Goal: Information Seeking & Learning: Learn about a topic

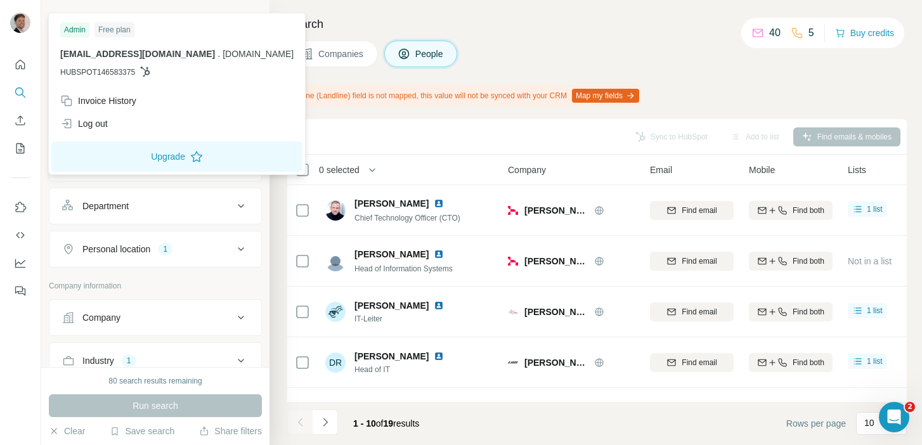
click at [13, 18] on img at bounding box center [20, 23] width 20 height 20
click at [650, 22] on h4 "Search" at bounding box center [596, 24] width 619 height 18
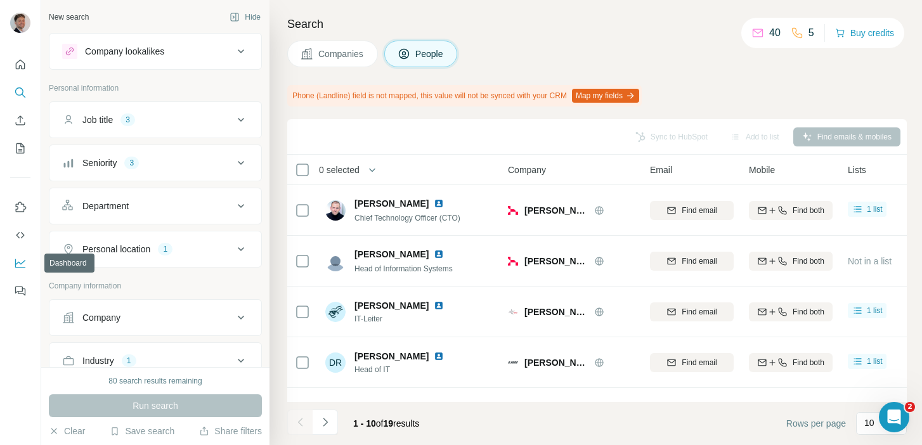
click at [20, 261] on icon "Dashboard" at bounding box center [20, 263] width 13 height 13
click at [61, 427] on button "Clear" at bounding box center [67, 431] width 36 height 13
click at [164, 54] on div "Company lookalikes" at bounding box center [124, 51] width 79 height 13
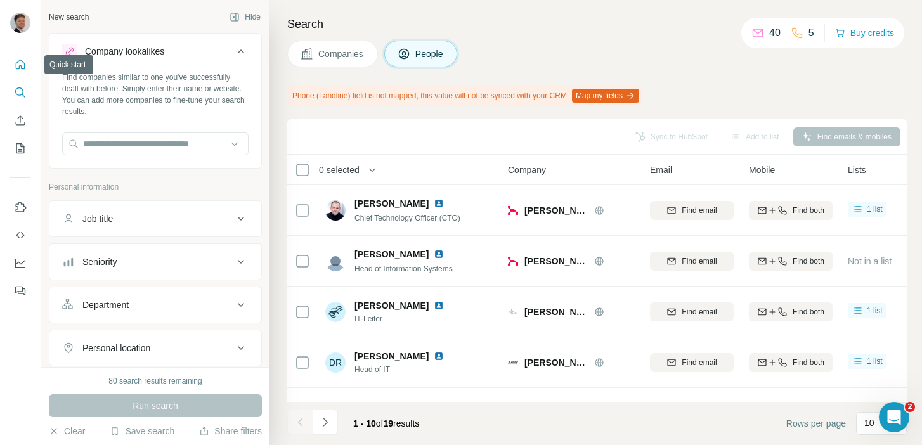
click at [23, 67] on icon "Quick start" at bounding box center [20, 64] width 13 height 13
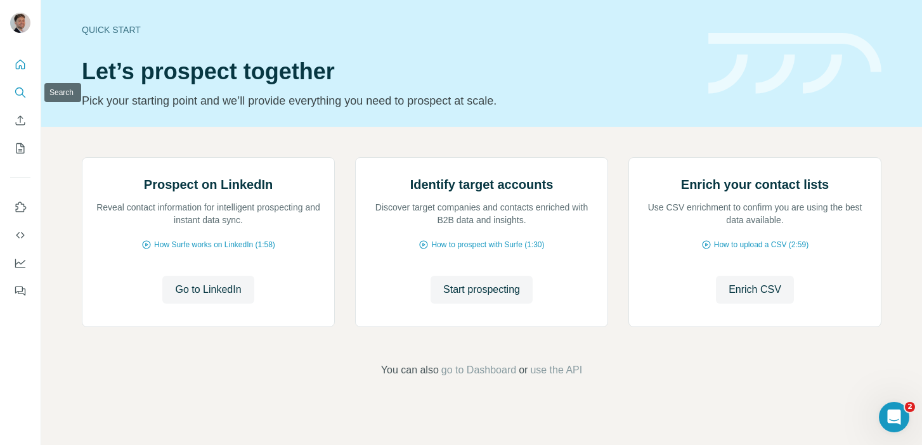
click at [19, 98] on icon "Search" at bounding box center [20, 92] width 13 height 13
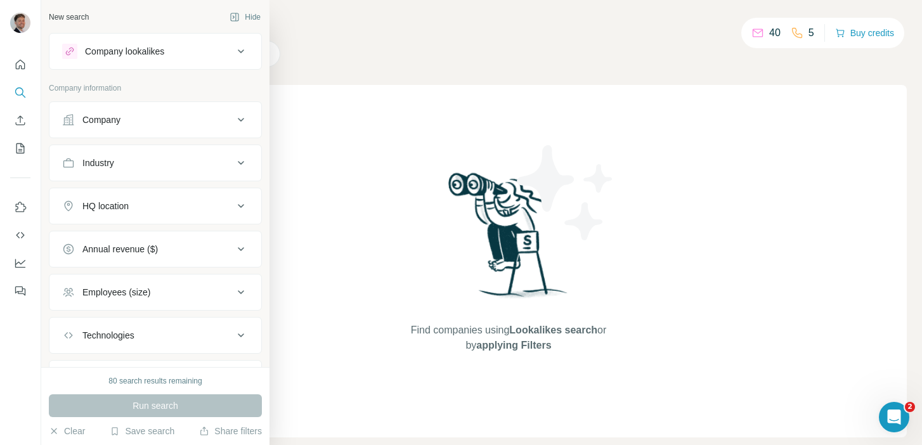
click at [223, 49] on div "Company lookalikes" at bounding box center [147, 51] width 171 height 15
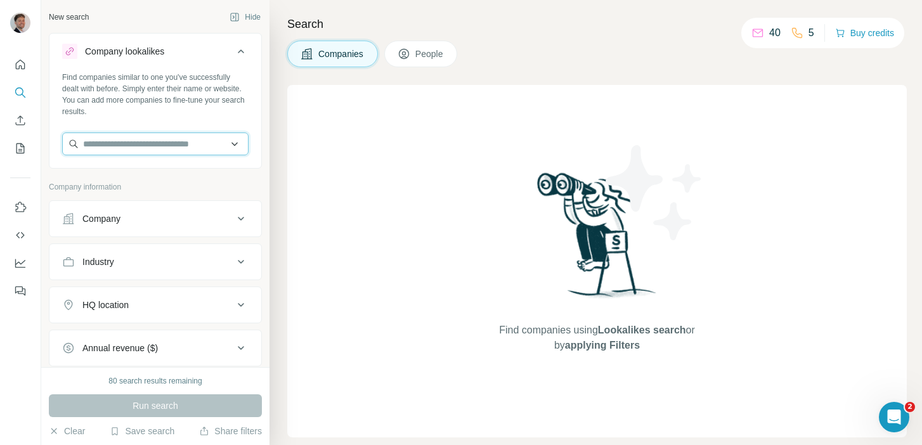
click at [195, 143] on input "text" at bounding box center [155, 143] width 186 height 23
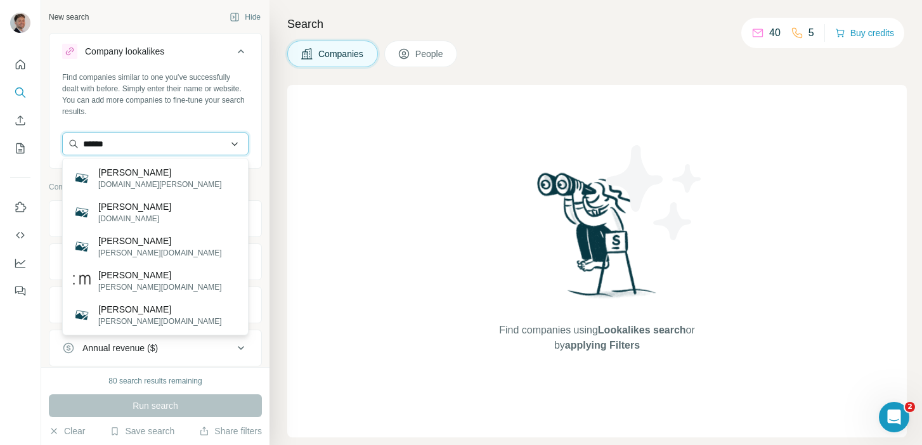
click at [201, 148] on input "******" at bounding box center [155, 143] width 186 height 23
paste input "**********"
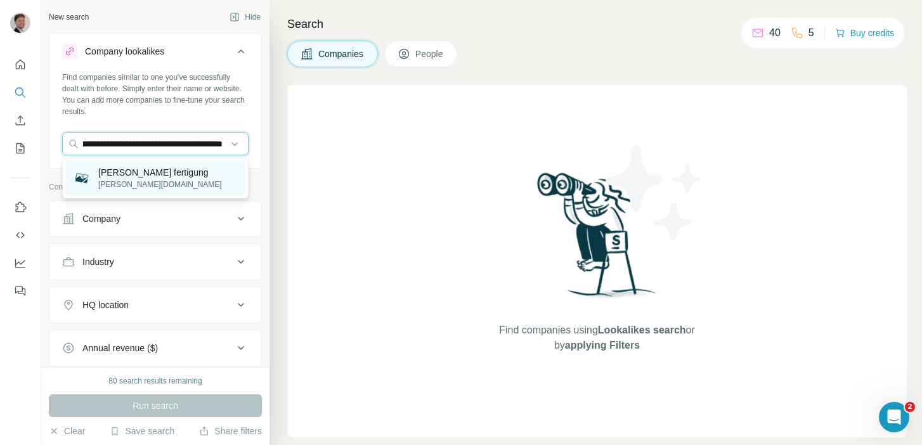
type input "**********"
click at [165, 178] on p "[PERSON_NAME] fertigung" at bounding box center [160, 172] width 124 height 13
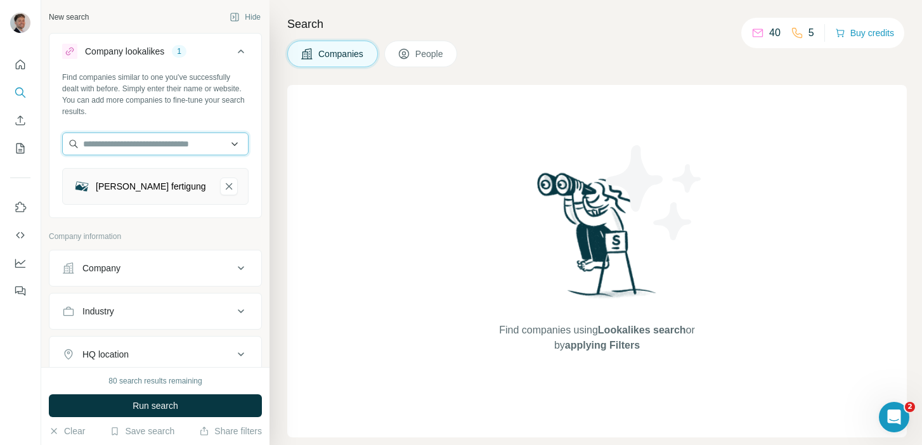
click at [191, 149] on input "text" at bounding box center [155, 143] width 186 height 23
click at [207, 119] on div "Find companies similar to one you've successfully dealt with before. Simply ent…" at bounding box center [155, 143] width 212 height 143
click at [224, 184] on icon "Menzel fertigung-remove-button" at bounding box center [228, 186] width 11 height 13
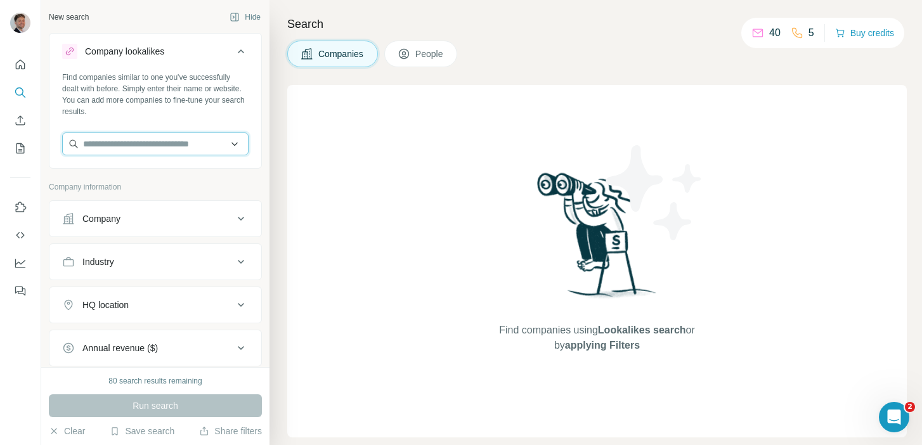
click at [168, 141] on input "text" at bounding box center [155, 143] width 186 height 23
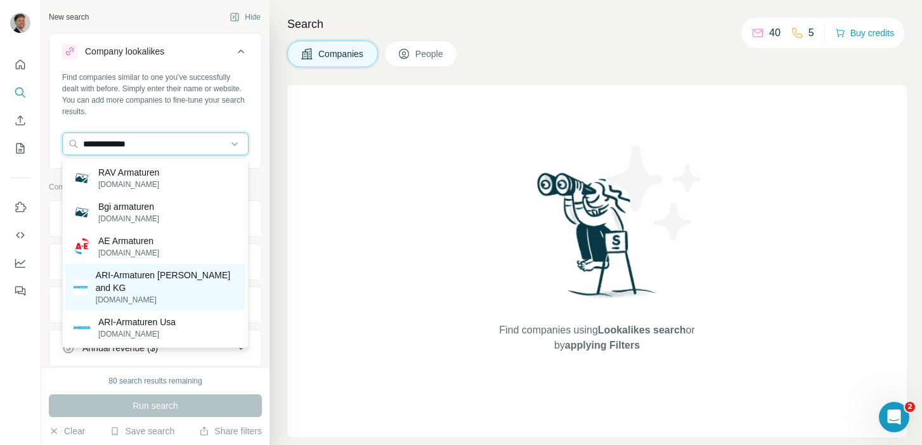
type input "**********"
click at [153, 278] on p "ARI-Armaturen [PERSON_NAME] and KG" at bounding box center [167, 281] width 142 height 25
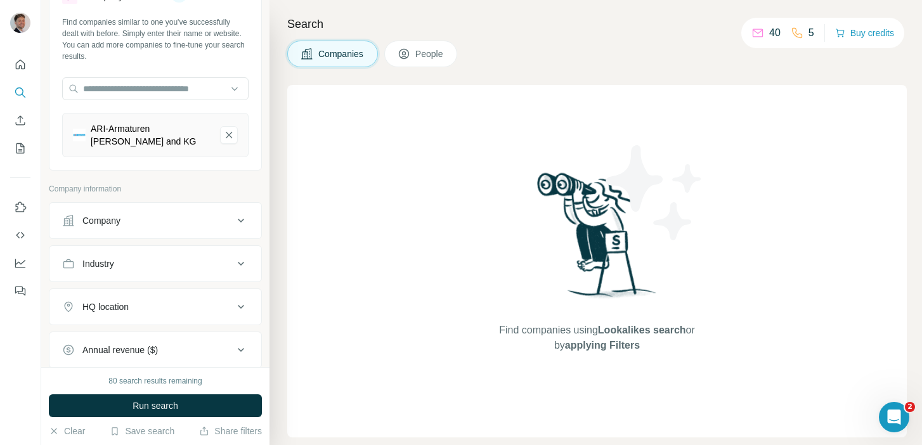
scroll to position [58, 0]
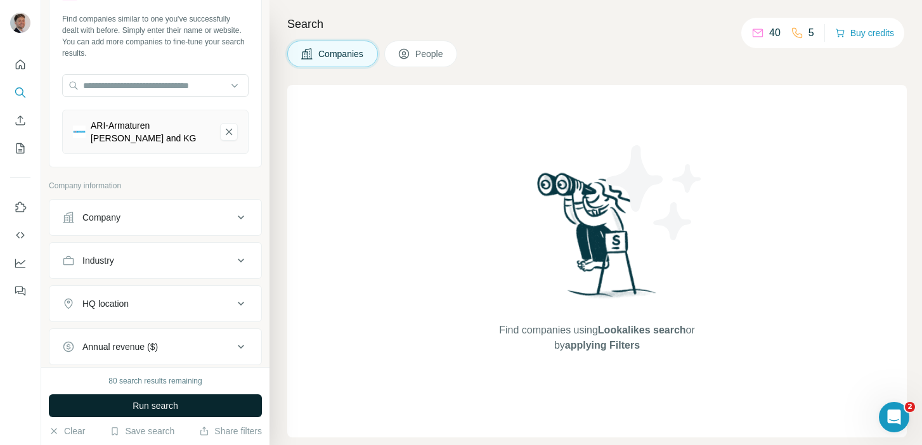
click at [166, 403] on span "Run search" at bounding box center [155, 405] width 46 height 13
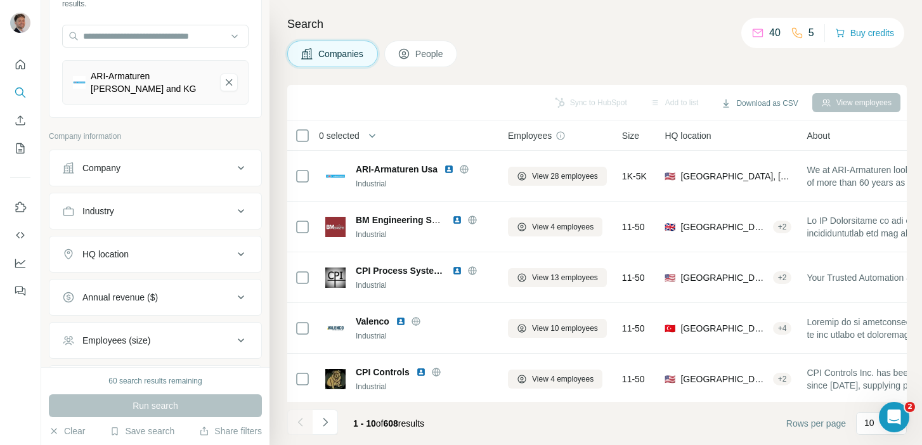
scroll to position [108, 0]
click at [222, 216] on div "Industry" at bounding box center [147, 210] width 171 height 13
click at [183, 243] on input at bounding box center [148, 242] width 157 height 14
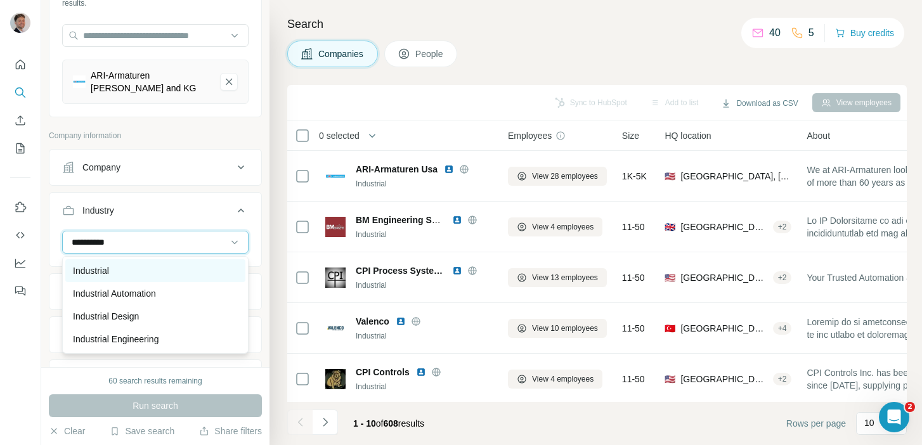
type input "**********"
click at [163, 272] on div "Industrial" at bounding box center [155, 270] width 165 height 13
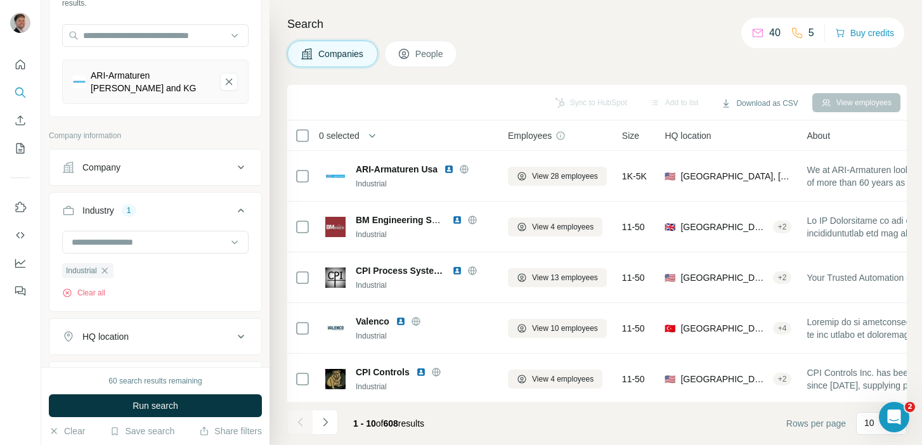
click at [241, 212] on icon at bounding box center [240, 210] width 15 height 15
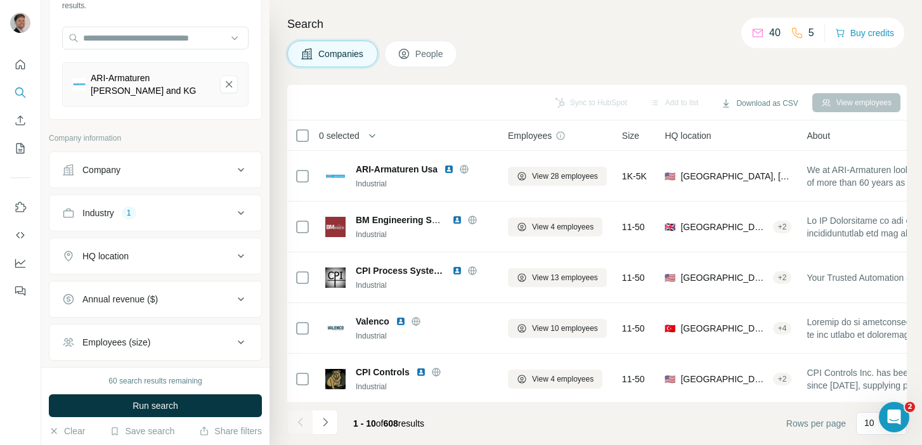
scroll to position [112, 0]
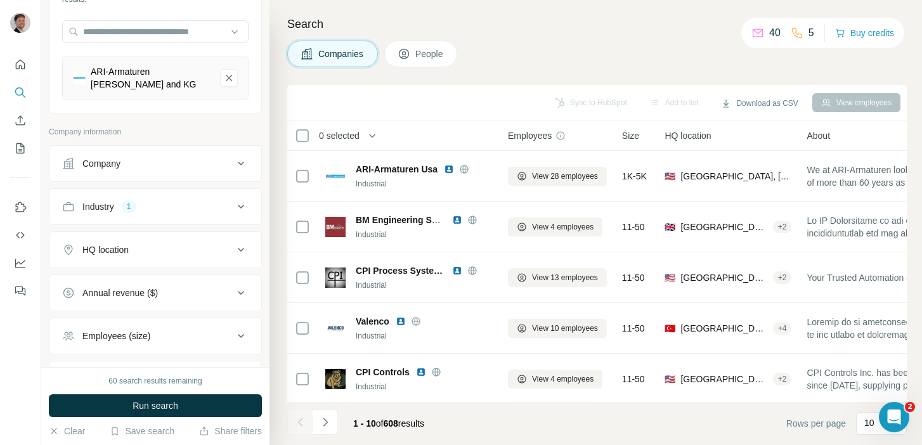
click at [236, 246] on icon at bounding box center [240, 249] width 15 height 15
click at [200, 285] on input "text" at bounding box center [155, 281] width 186 height 23
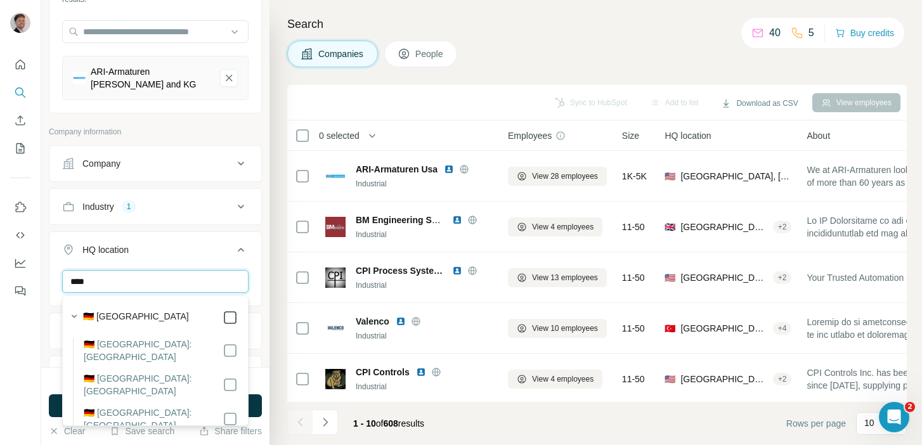
type input "****"
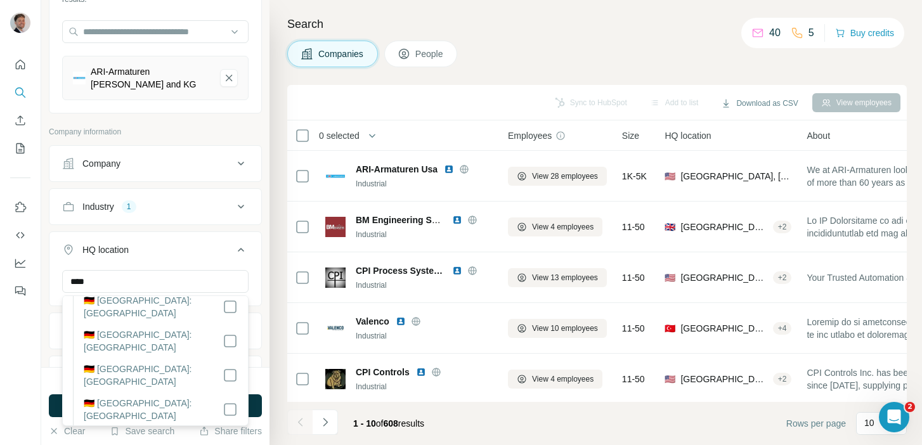
scroll to position [257, 0]
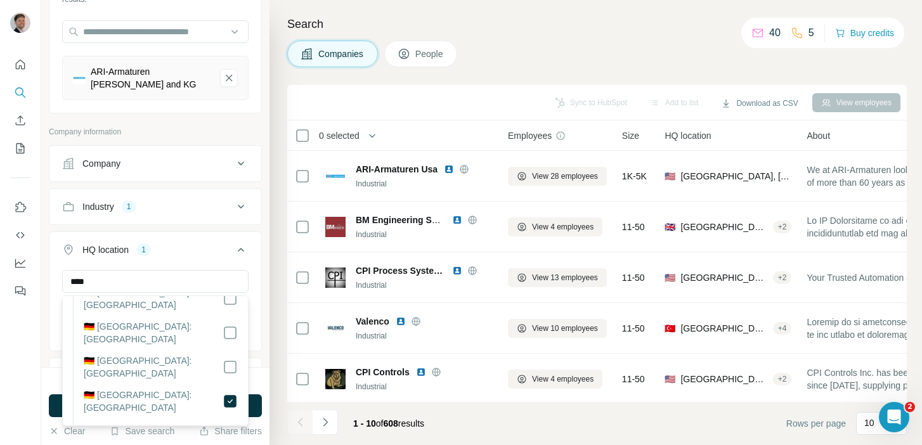
click at [240, 249] on icon at bounding box center [241, 250] width 6 height 4
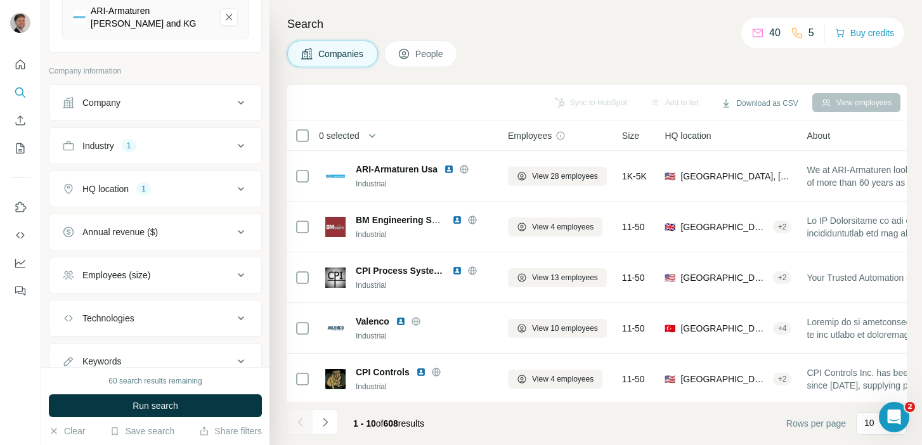
scroll to position [174, 0]
click at [186, 407] on button "Run search" at bounding box center [155, 405] width 213 height 23
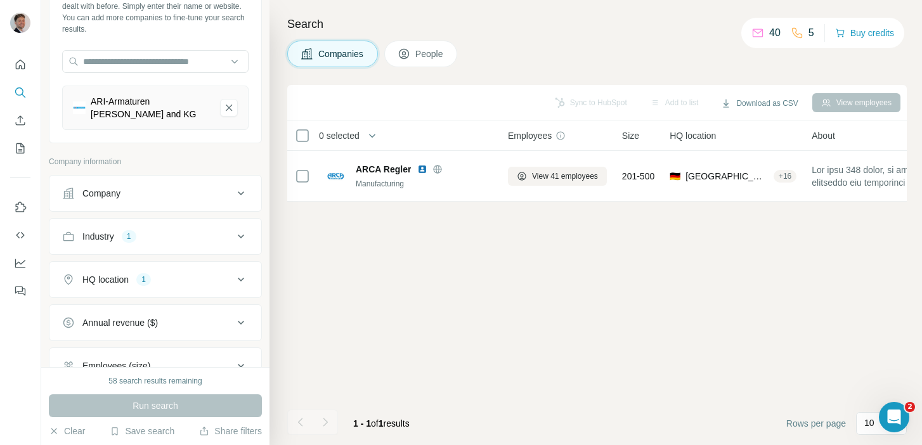
scroll to position [77, 0]
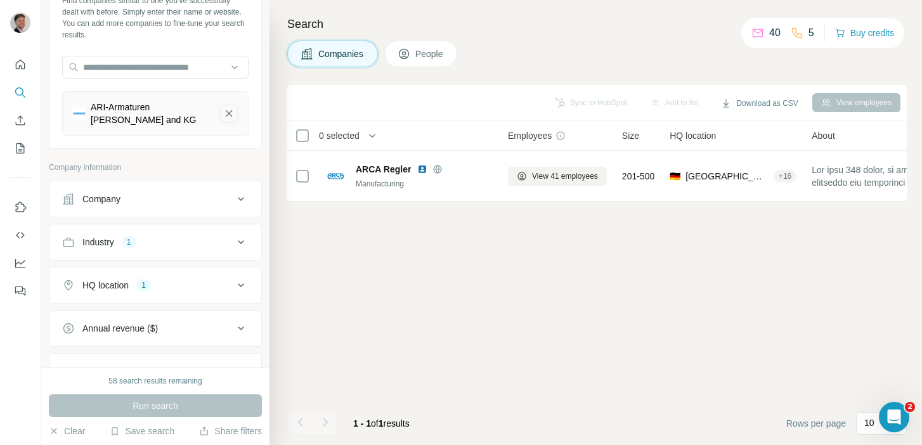
click at [230, 117] on icon "ARI-Armaturen Albert Richter and KG-remove-button" at bounding box center [228, 113] width 11 height 13
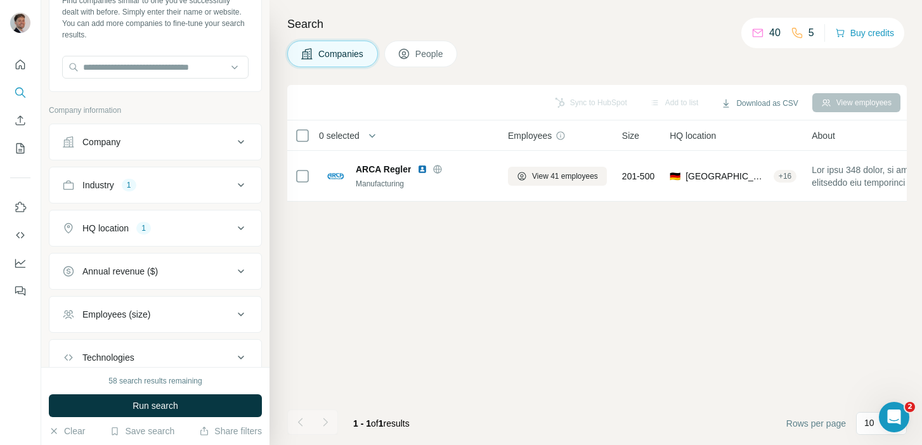
click at [229, 191] on button "Industry 1" at bounding box center [155, 185] width 212 height 30
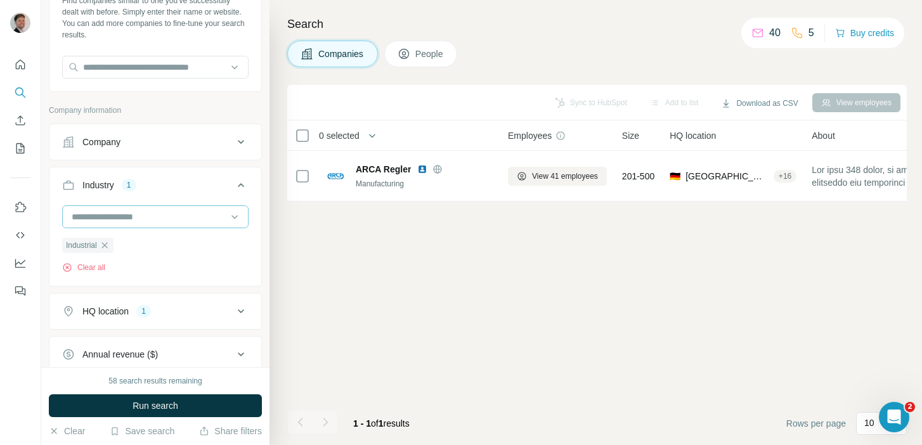
click at [195, 223] on input at bounding box center [148, 217] width 157 height 14
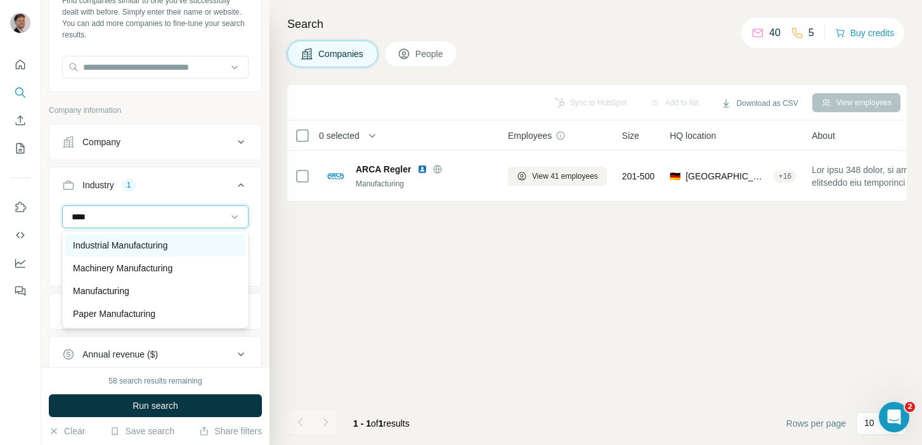
type input "****"
click at [160, 246] on p "Industrial Manufacturing" at bounding box center [120, 245] width 94 height 13
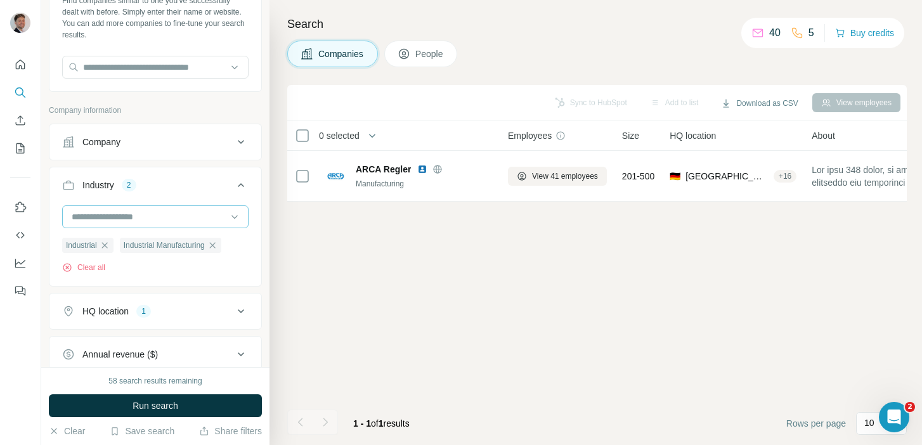
click at [162, 221] on input at bounding box center [148, 217] width 157 height 14
click at [134, 215] on input at bounding box center [148, 217] width 157 height 14
click at [110, 216] on input at bounding box center [148, 217] width 157 height 14
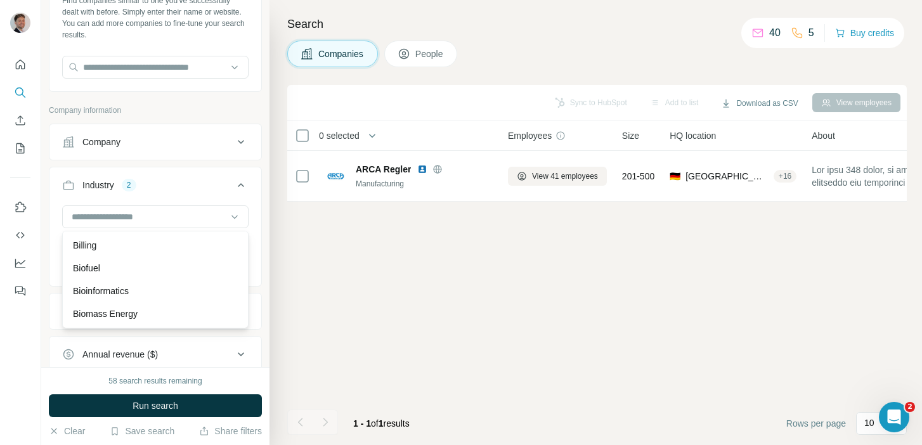
scroll to position [1220, 0]
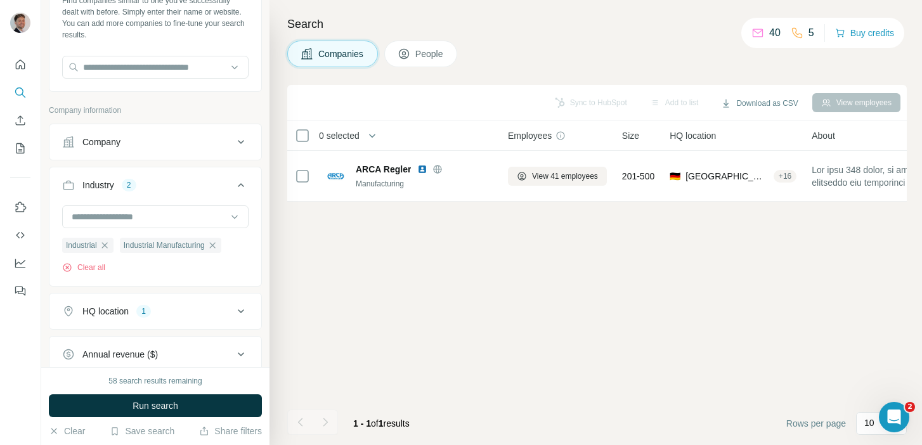
click at [322, 249] on div "Sync to HubSpot Add to list Download as CSV View employees 0 selected Companies…" at bounding box center [596, 265] width 619 height 360
click at [163, 216] on input at bounding box center [148, 217] width 157 height 14
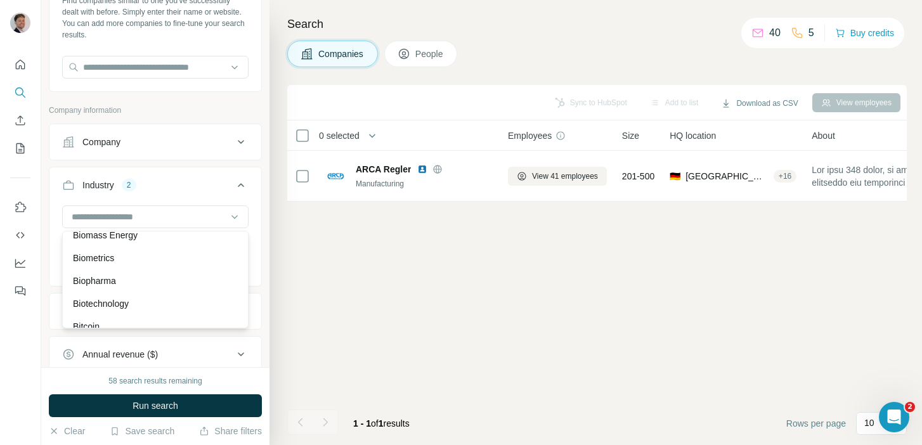
click at [280, 252] on div "Search Companies People Sync to HubSpot Add to list Download as CSV View employ…" at bounding box center [595, 222] width 652 height 445
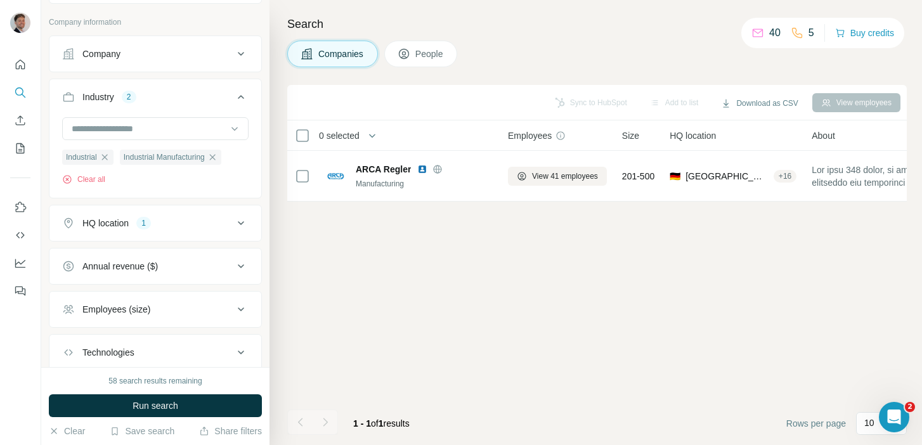
scroll to position [190, 0]
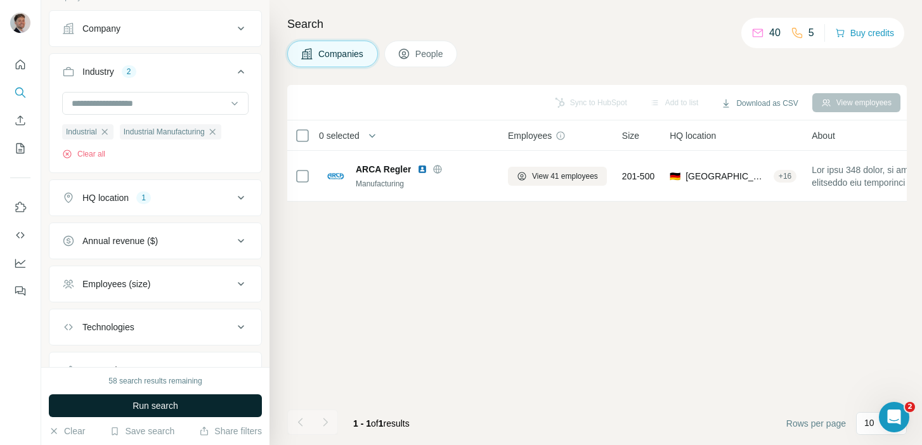
click at [182, 409] on button "Run search" at bounding box center [155, 405] width 213 height 23
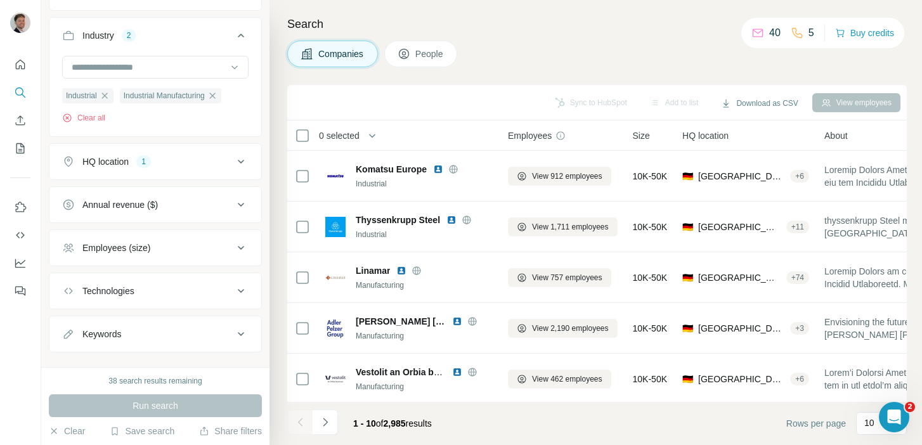
scroll to position [233, 0]
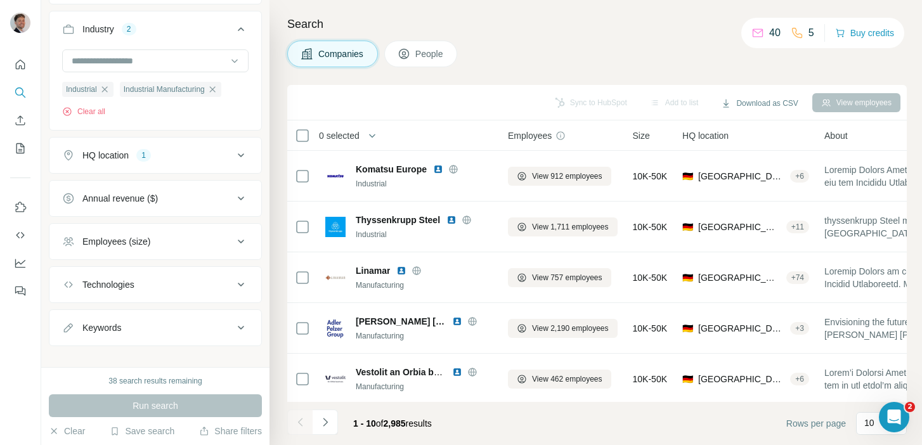
click at [216, 208] on button "Annual revenue ($)" at bounding box center [155, 198] width 212 height 30
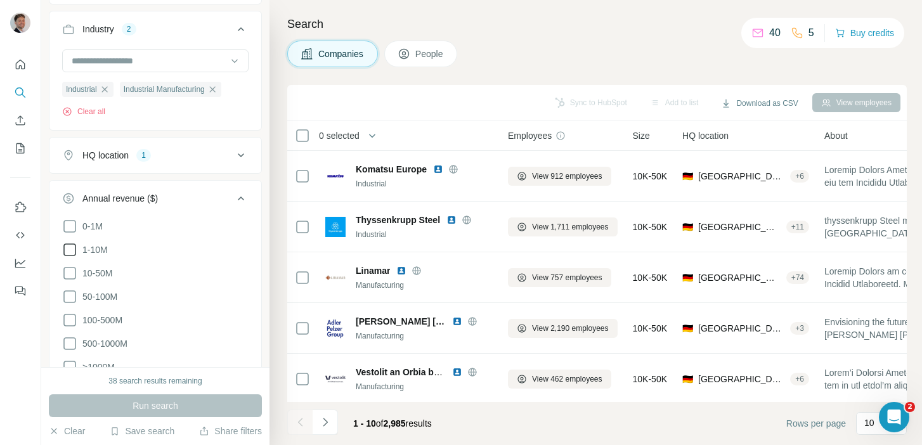
click at [70, 250] on icon at bounding box center [69, 249] width 15 height 15
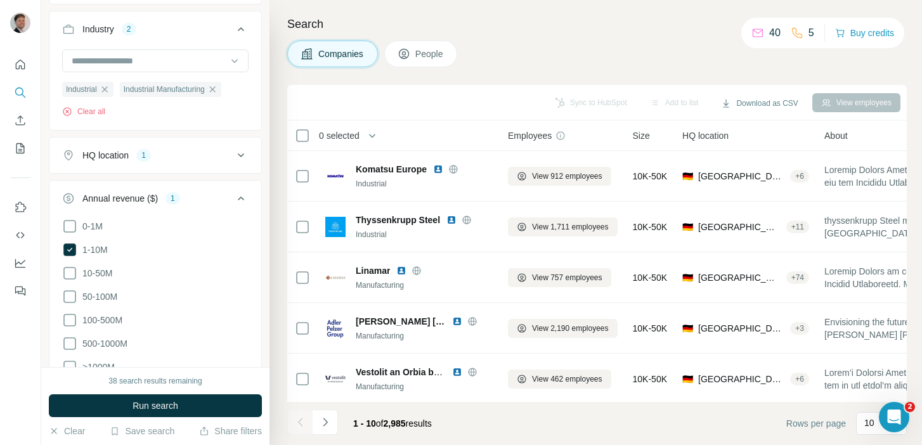
drag, startPoint x: 70, startPoint y: 273, endPoint x: 70, endPoint y: 284, distance: 10.8
click at [70, 273] on icon at bounding box center [69, 273] width 15 height 15
click at [69, 297] on icon at bounding box center [69, 296] width 15 height 15
click at [149, 404] on span "Run search" at bounding box center [155, 405] width 46 height 13
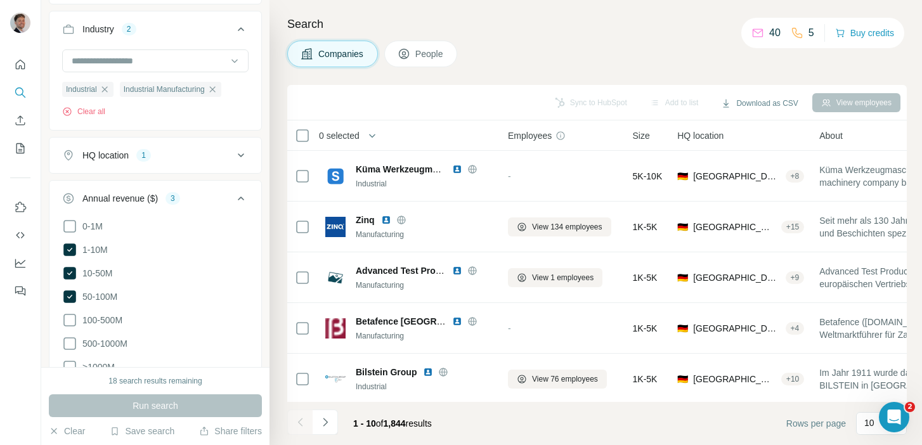
click at [278, 183] on div "Search Companies People Sync to HubSpot Add to list Download as CSV View employ…" at bounding box center [595, 222] width 652 height 445
click at [241, 203] on icon at bounding box center [240, 198] width 15 height 15
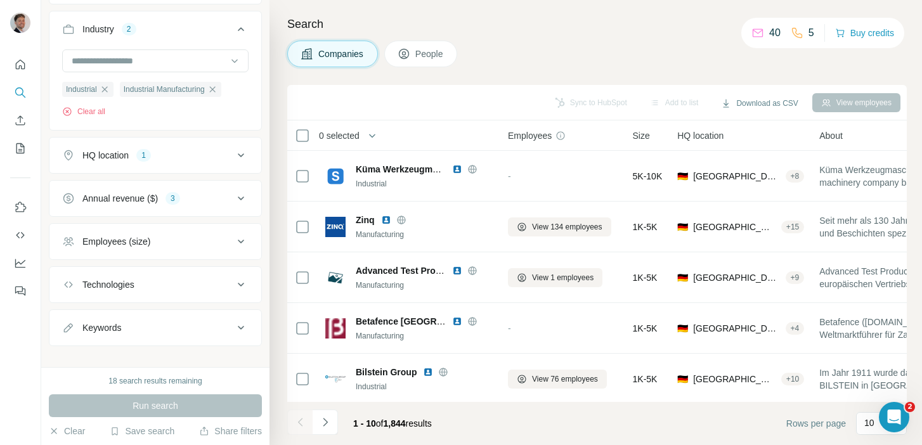
click at [233, 245] on icon at bounding box center [240, 241] width 15 height 15
click at [69, 316] on icon at bounding box center [69, 316] width 15 height 15
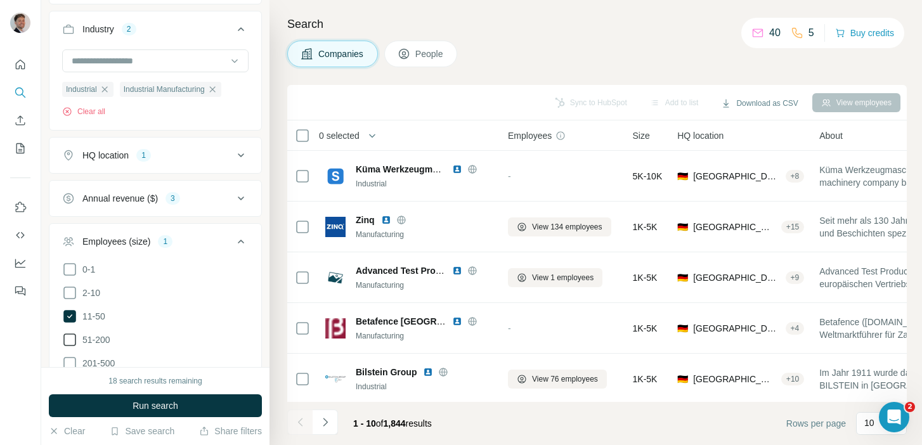
click at [69, 336] on icon at bounding box center [69, 339] width 15 height 15
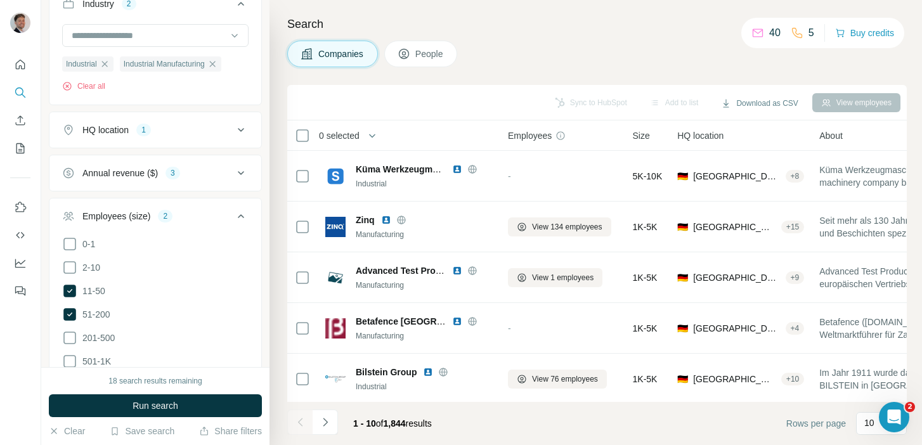
scroll to position [267, 0]
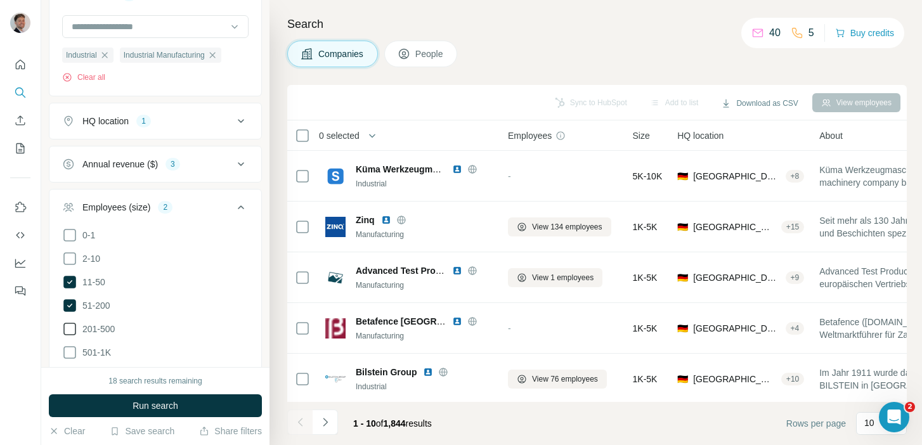
click at [70, 328] on icon at bounding box center [69, 328] width 15 height 15
click at [139, 404] on span "Run search" at bounding box center [155, 405] width 46 height 13
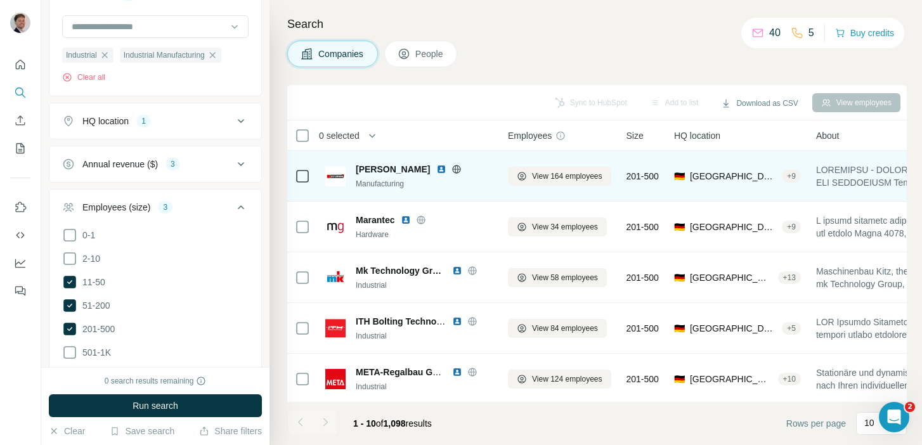
click at [461, 169] on icon at bounding box center [456, 169] width 10 height 10
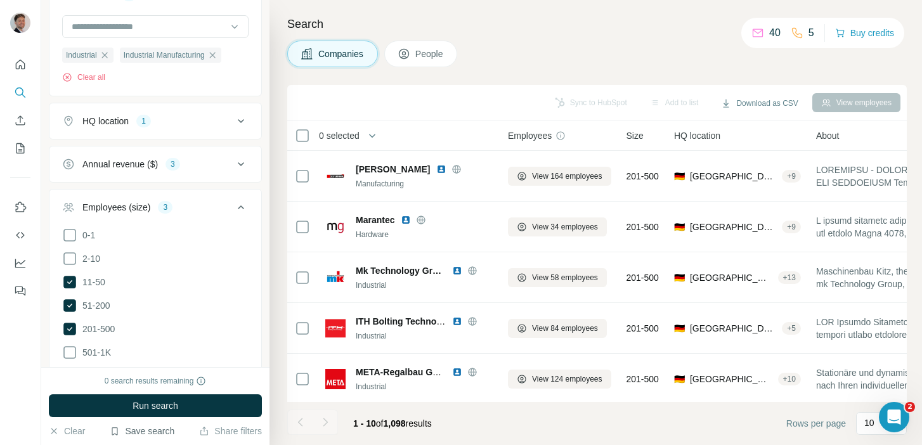
click at [150, 433] on button "Save search" at bounding box center [142, 431] width 65 height 13
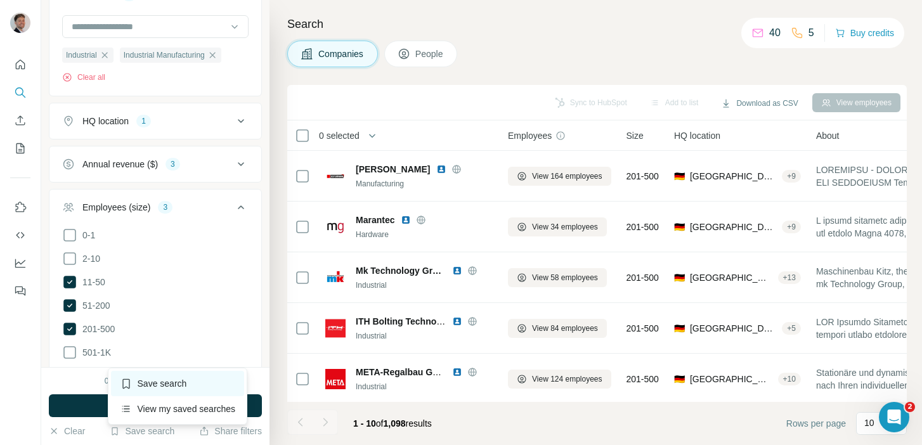
click at [184, 383] on div "Save search" at bounding box center [178, 383] width 134 height 25
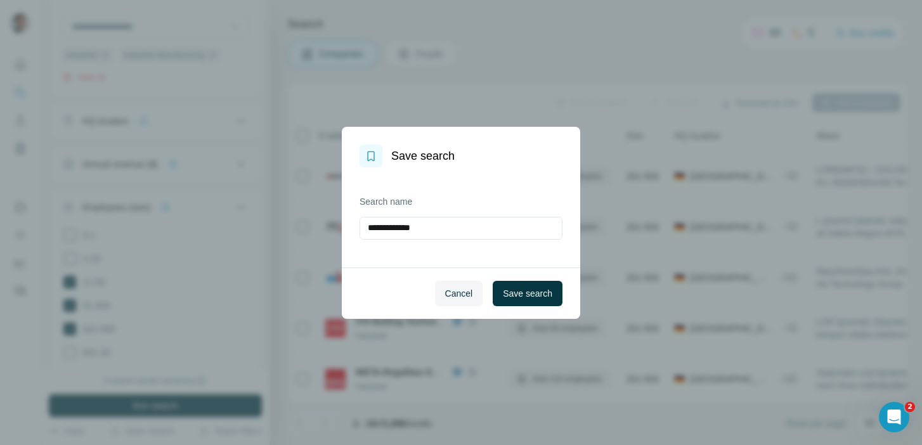
drag, startPoint x: 461, startPoint y: 233, endPoint x: 344, endPoint y: 232, distance: 117.9
click at [344, 232] on div "**********" at bounding box center [461, 217] width 238 height 100
type input "***"
click at [509, 288] on span "Save search" at bounding box center [527, 293] width 49 height 13
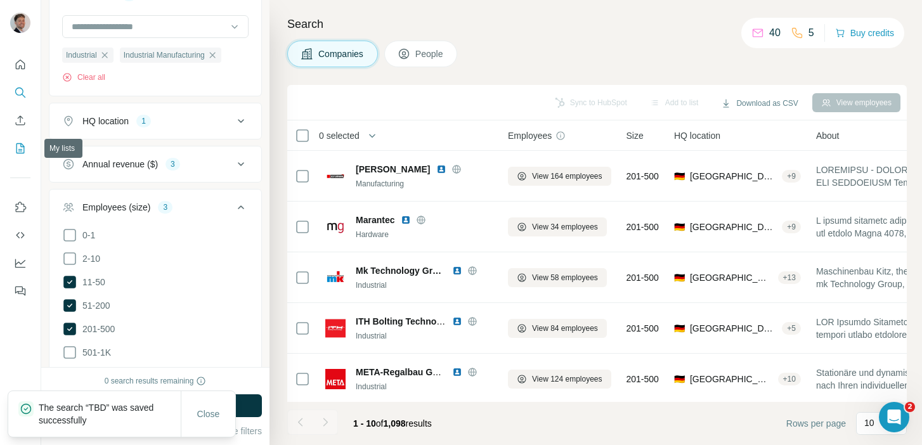
click at [21, 153] on icon "My lists" at bounding box center [20, 148] width 8 height 10
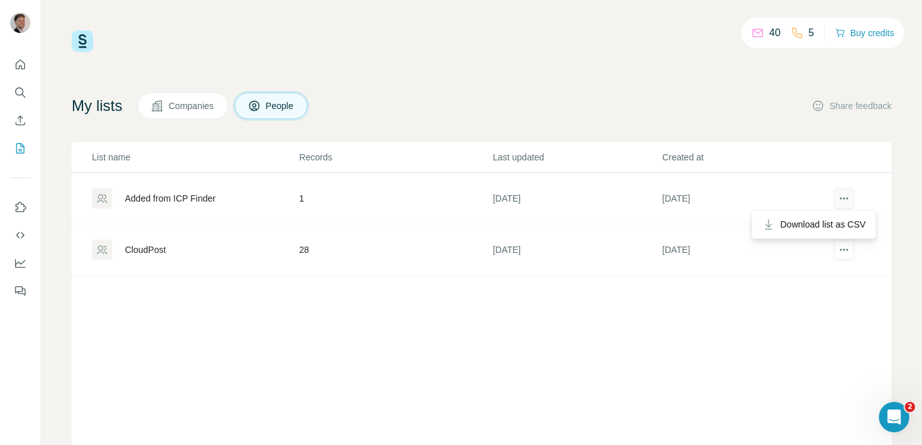
click at [845, 198] on icon "actions" at bounding box center [843, 198] width 13 height 13
click at [798, 300] on div "List name Records Last updated Created at Added from ICP Finder 1 [DATE] [DATE]…" at bounding box center [482, 313] width 820 height 342
click at [844, 199] on icon "actions" at bounding box center [843, 198] width 13 height 13
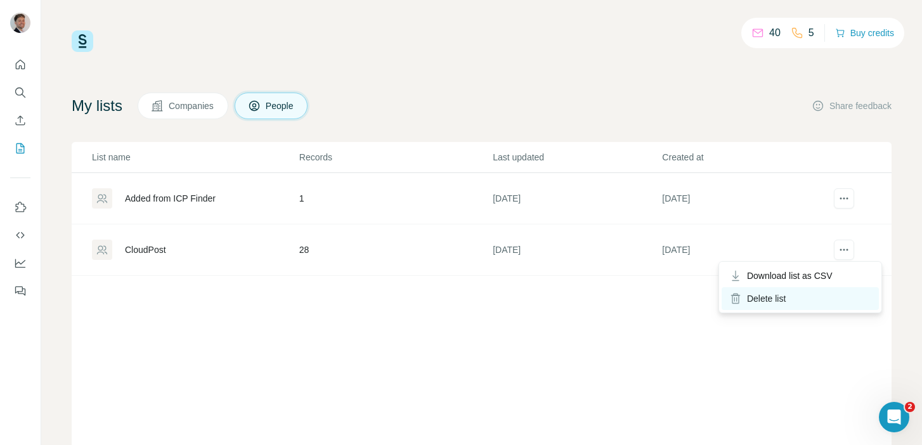
click at [799, 300] on div "Delete list" at bounding box center [799, 298] width 157 height 23
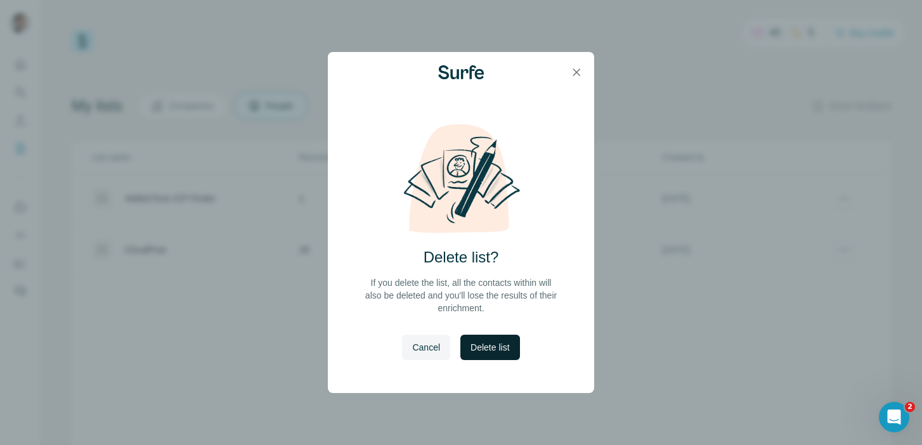
click at [485, 347] on span "Delete list" at bounding box center [489, 347] width 39 height 13
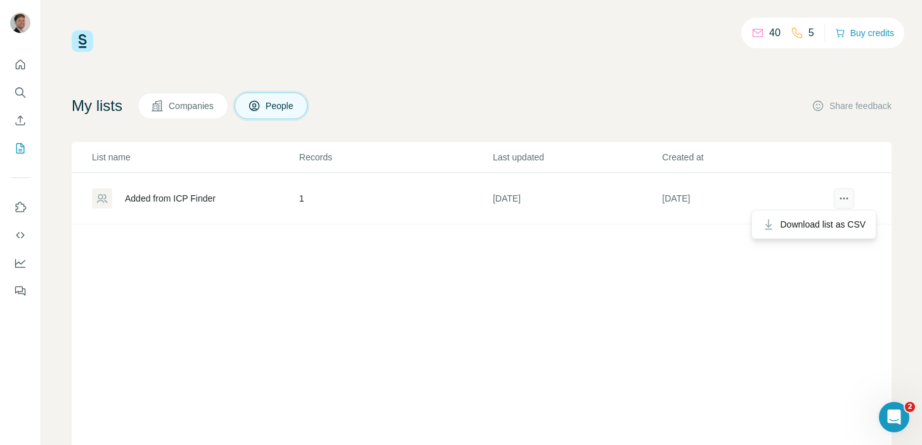
click at [847, 200] on icon "actions" at bounding box center [843, 198] width 13 height 13
click at [204, 113] on button "Companies" at bounding box center [183, 106] width 91 height 27
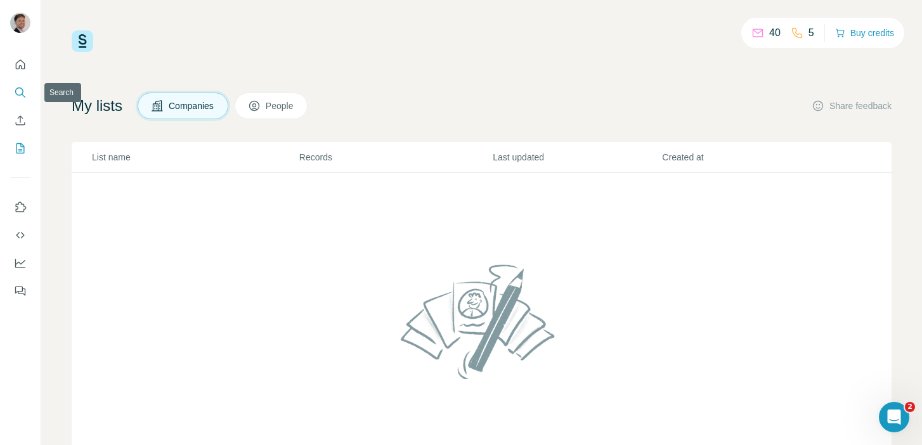
click at [20, 91] on icon "Search" at bounding box center [20, 92] width 13 height 13
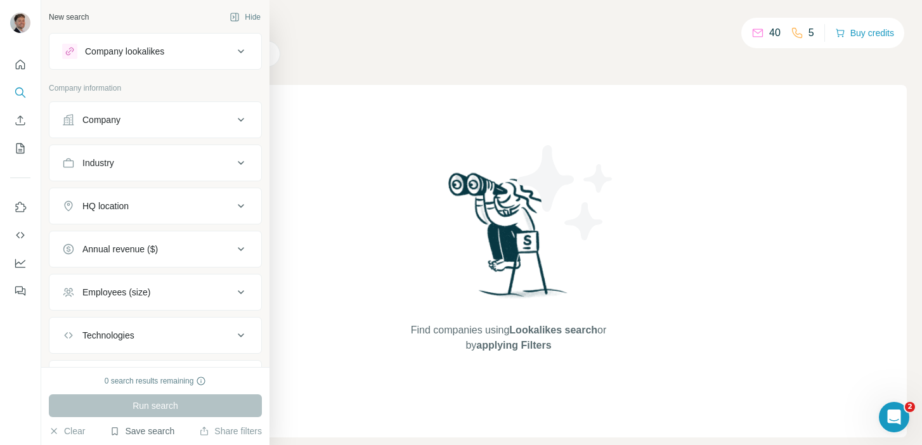
click at [153, 430] on button "Save search" at bounding box center [142, 431] width 65 height 13
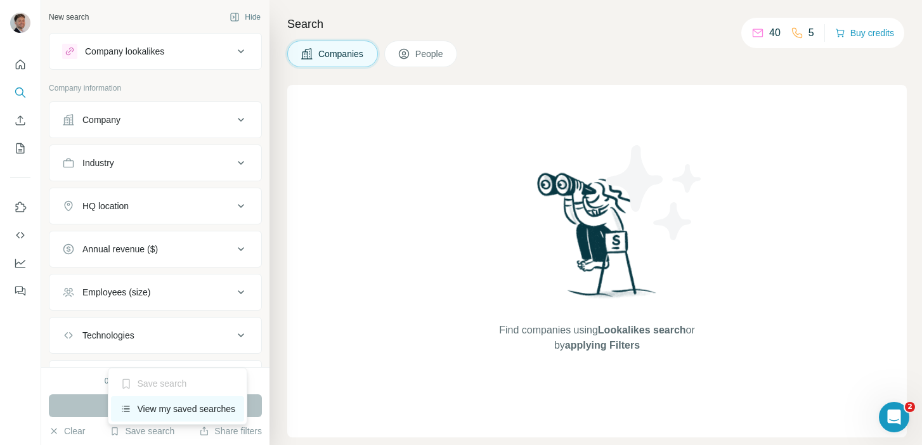
click at [177, 404] on div "View my saved searches" at bounding box center [178, 408] width 134 height 25
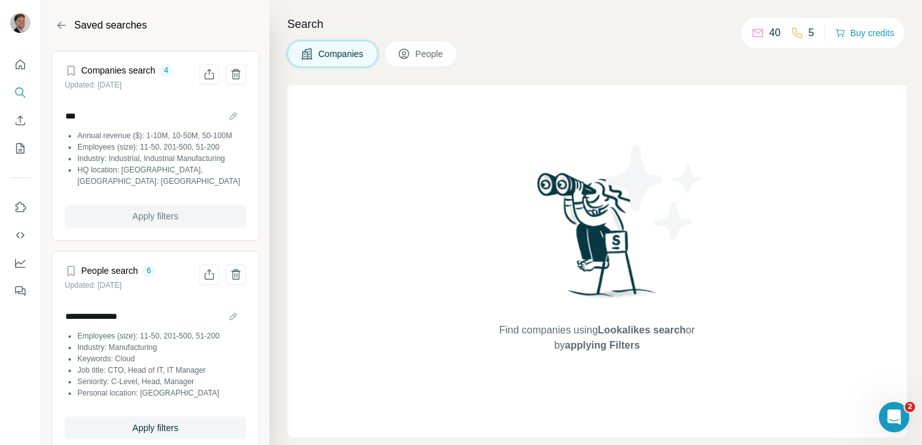
click at [184, 216] on button "Apply filters" at bounding box center [155, 216] width 181 height 23
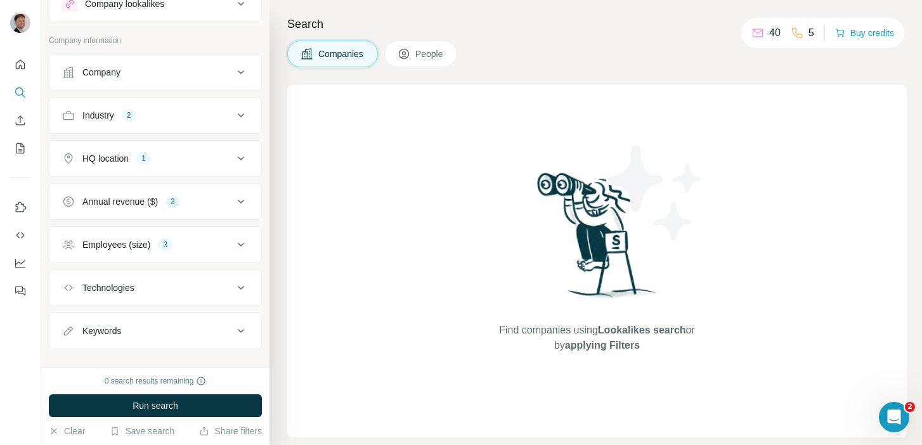
scroll to position [65, 0]
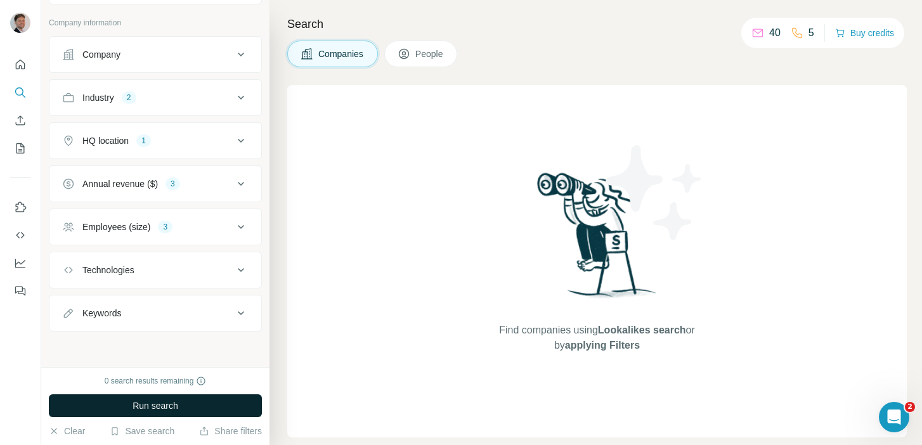
click at [181, 402] on button "Run search" at bounding box center [155, 405] width 213 height 23
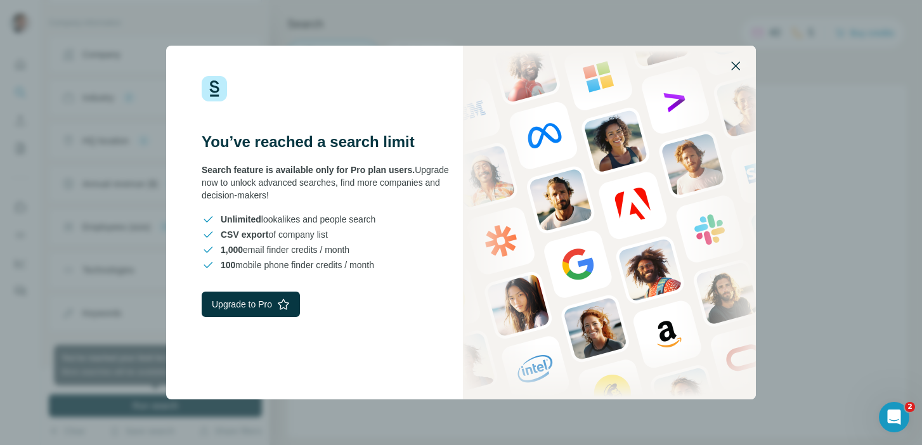
click at [736, 63] on icon "button" at bounding box center [735, 65] width 15 height 15
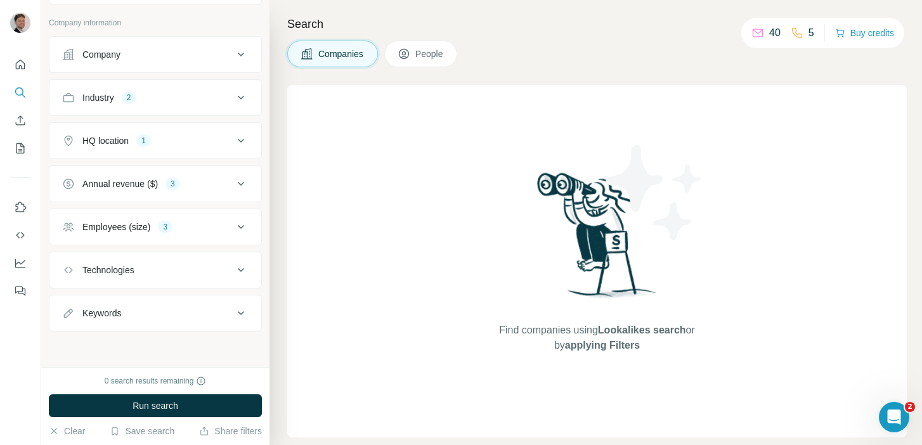
scroll to position [0, 0]
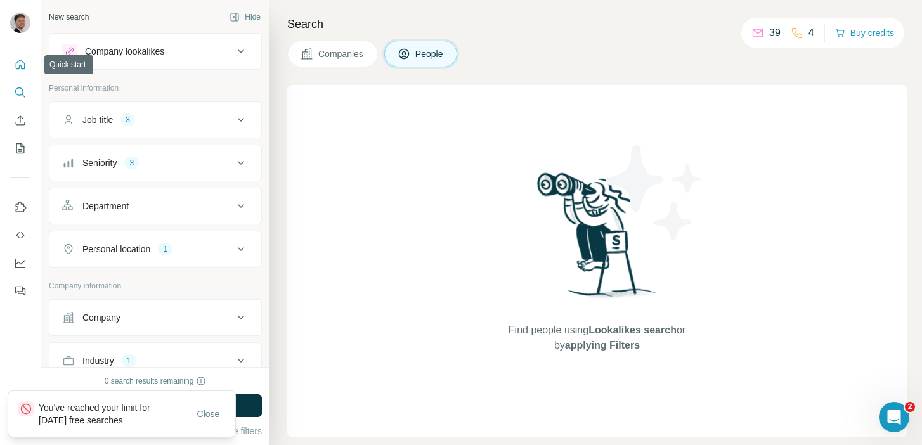
click at [23, 63] on icon "Quick start" at bounding box center [20, 64] width 13 height 13
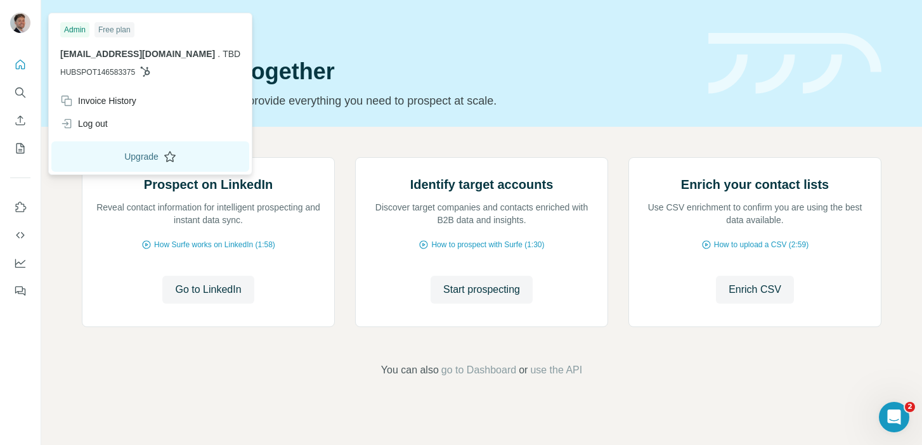
click at [115, 161] on button "Upgrade" at bounding box center [150, 156] width 198 height 30
